Goal: Task Accomplishment & Management: Manage account settings

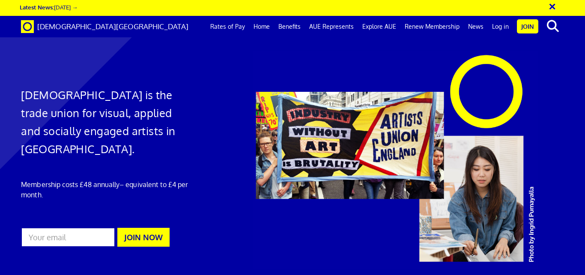
scroll to position [0, 3]
click at [500, 21] on link "Log in" at bounding box center [500, 26] width 25 height 21
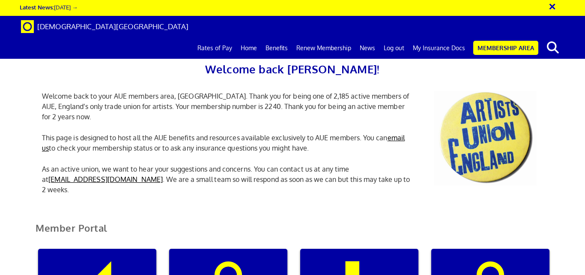
scroll to position [229, 0]
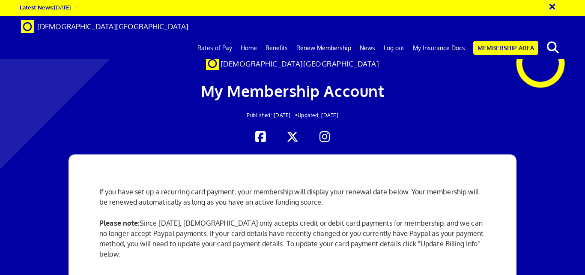
scroll to position [294, 0]
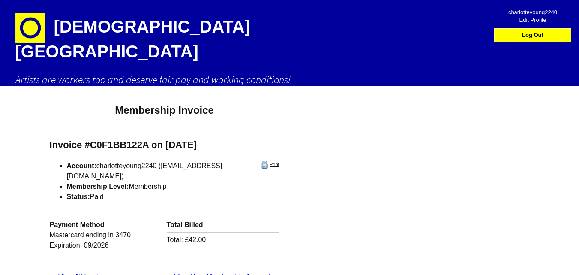
click at [261, 161] on link "Print" at bounding box center [270, 165] width 18 height 8
click at [527, 39] on link "Log Out" at bounding box center [532, 35] width 73 height 13
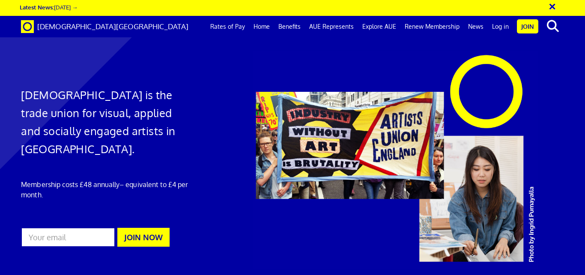
scroll to position [0, 3]
